Goal: Complete application form: Complete application form

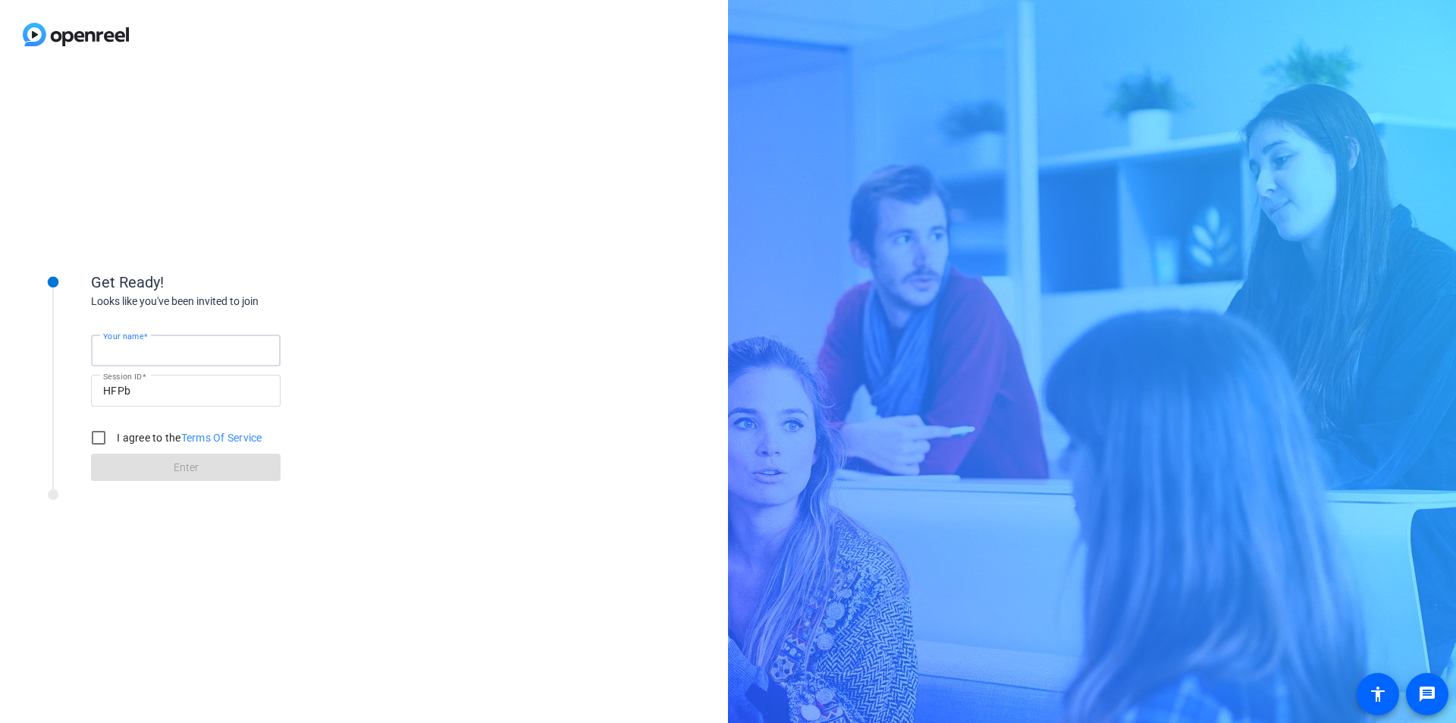
click at [193, 353] on input "Your name" at bounding box center [185, 350] width 165 height 18
type input "A"
type input "[PERSON_NAME]"
click at [94, 445] on input "I agree to the Terms Of Service" at bounding box center [98, 437] width 30 height 30
checkbox input "true"
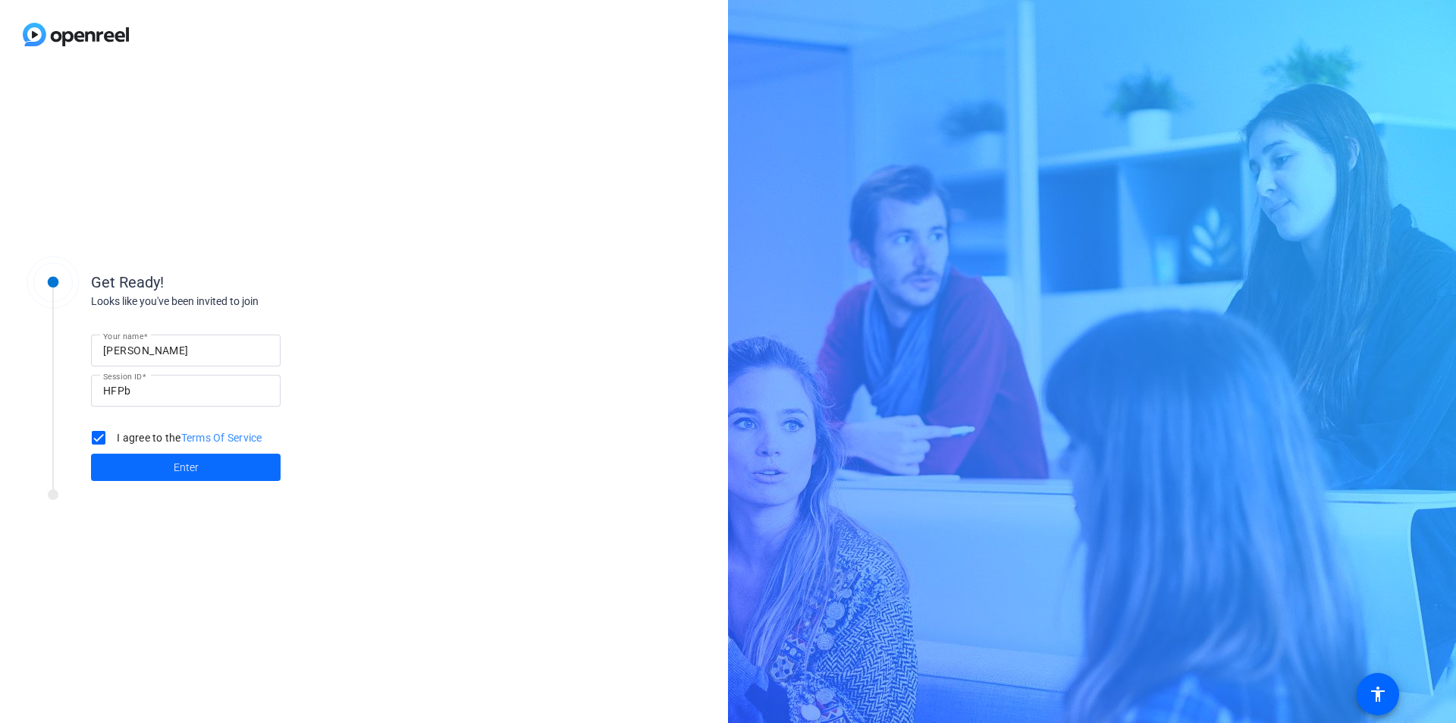
click at [208, 472] on span at bounding box center [186, 467] width 190 height 36
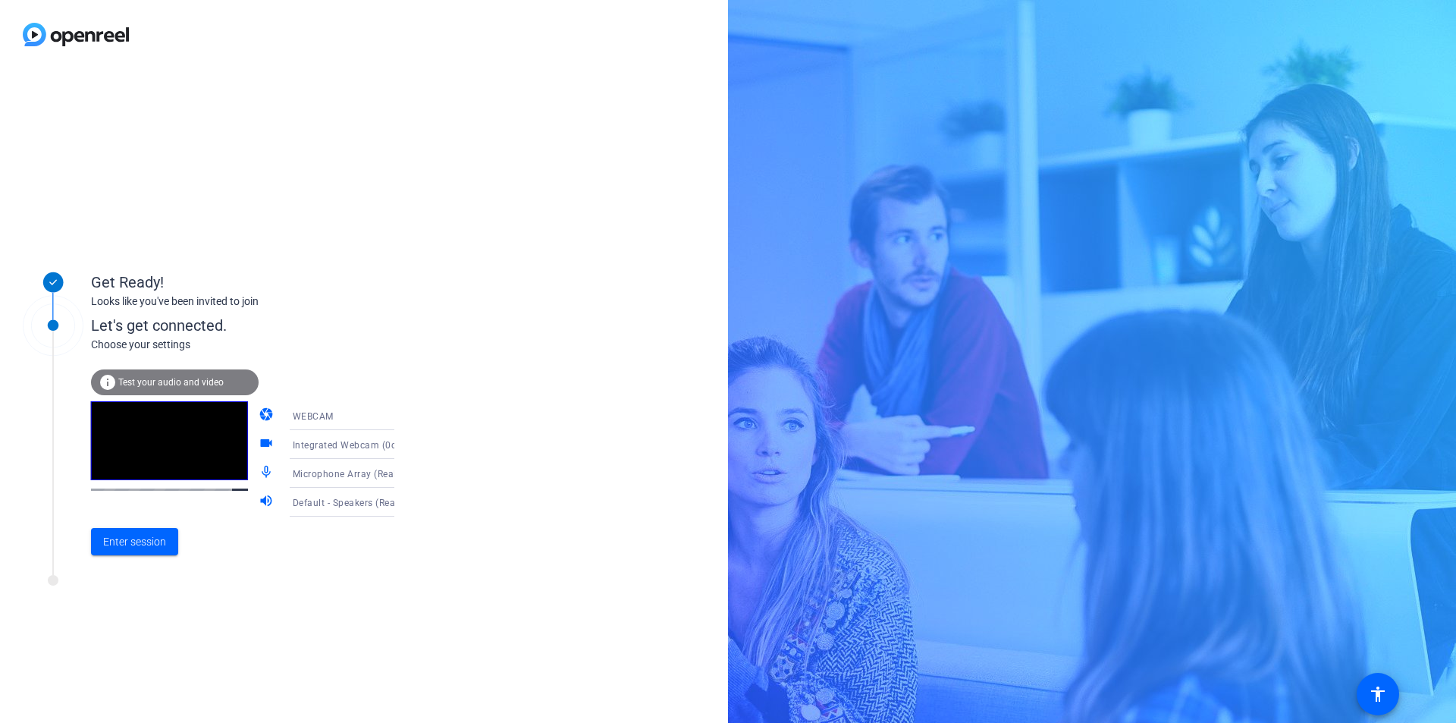
click at [352, 416] on div "WEBCAM" at bounding box center [350, 415] width 114 height 19
click at [515, 413] on div at bounding box center [728, 361] width 1456 height 723
click at [362, 453] on div "Integrated Webcam (0c45:6720)" at bounding box center [350, 444] width 114 height 19
click at [513, 422] on div at bounding box center [728, 361] width 1456 height 723
